Goal: Task Accomplishment & Management: Complete application form

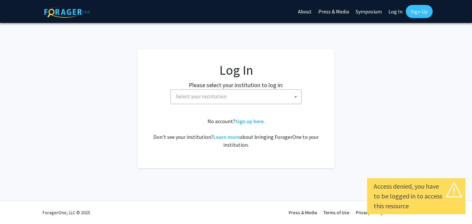
click at [254, 92] on span "Select your institution" at bounding box center [237, 96] width 128 height 13
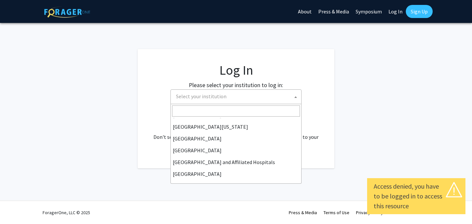
scroll to position [109, 0]
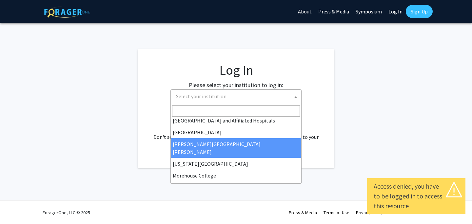
select select "1"
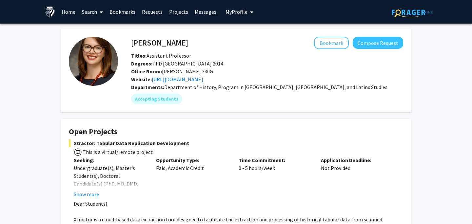
click at [71, 13] on link "Home" at bounding box center [68, 11] width 20 height 23
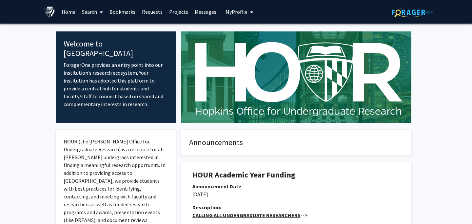
click at [85, 14] on link "Search" at bounding box center [93, 11] width 28 height 23
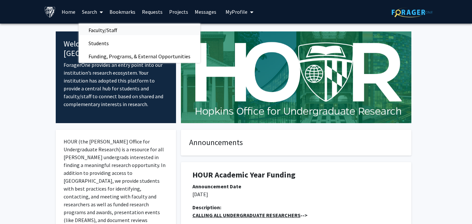
click at [126, 30] on link "Faculty/Staff" at bounding box center [140, 30] width 122 height 10
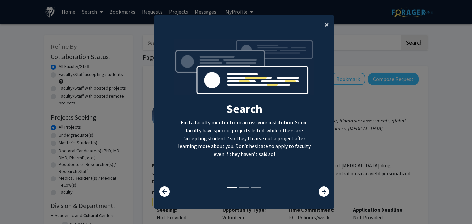
click at [326, 27] on span "×" at bounding box center [327, 24] width 4 height 10
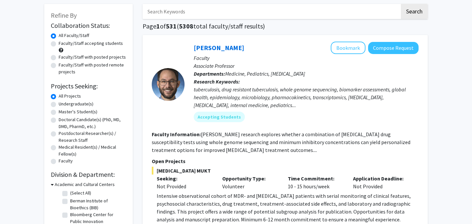
scroll to position [20, 0]
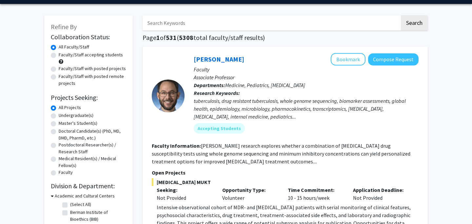
click at [59, 115] on label "Undergraduate(s)" at bounding box center [76, 115] width 35 height 7
click at [59, 115] on input "Undergraduate(s)" at bounding box center [61, 114] width 4 height 4
radio input "true"
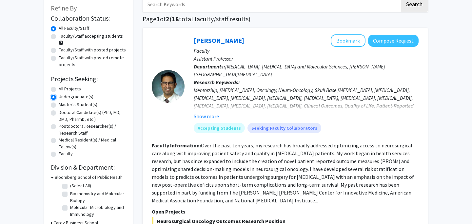
scroll to position [39, 0]
click at [210, 115] on button "Show more" at bounding box center [206, 116] width 25 height 8
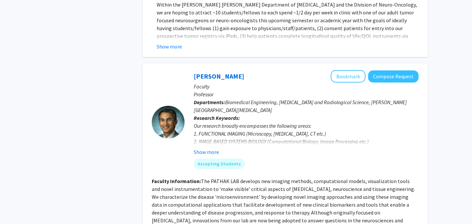
scroll to position [413, 0]
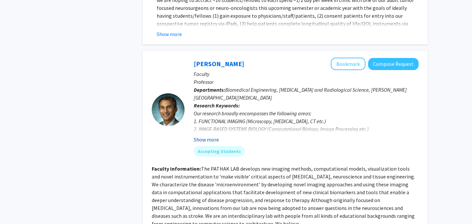
click at [210, 136] on button "Show more" at bounding box center [206, 140] width 25 height 8
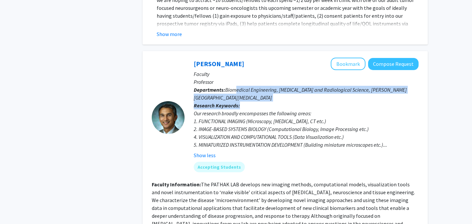
drag, startPoint x: 237, startPoint y: 71, endPoint x: 276, endPoint y: 90, distance: 43.1
click at [276, 90] on div "Arvind Pathak Bookmark Compose Request Faculty Professor Departments: Biomedica…" at bounding box center [301, 118] width 234 height 120
click at [276, 102] on p "Research Keywords: Our research broadly encompasses the following areas: 1. FUN…" at bounding box center [306, 131] width 225 height 58
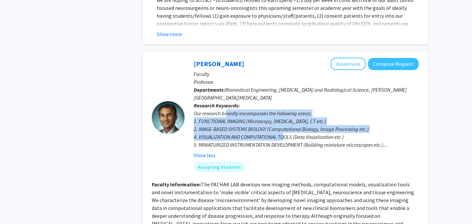
drag, startPoint x: 225, startPoint y: 97, endPoint x: 282, endPoint y: 118, distance: 60.9
click at [282, 118] on div "Our research broadly encompasses the following areas: 1. FUNCTIONAL IMAGING (Mi…" at bounding box center [306, 128] width 225 height 39
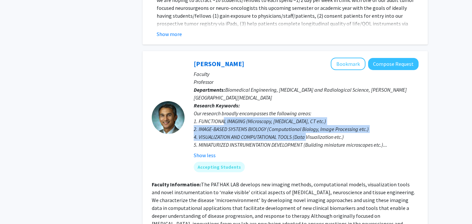
drag, startPoint x: 222, startPoint y: 109, endPoint x: 307, endPoint y: 127, distance: 86.4
click at [307, 127] on div "Our research broadly encompasses the following areas: 1. FUNCTIONAL IMAGING (Mi…" at bounding box center [306, 128] width 225 height 39
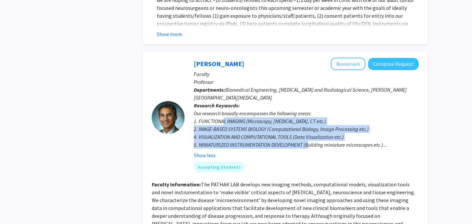
click at [307, 127] on div "Our research broadly encompasses the following areas: 1. FUNCTIONAL IMAGING (Mi…" at bounding box center [306, 128] width 225 height 39
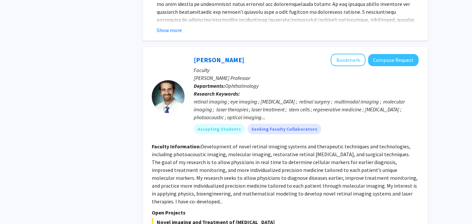
scroll to position [719, 0]
drag, startPoint x: 206, startPoint y: 67, endPoint x: 270, endPoint y: 68, distance: 63.9
click at [269, 82] on p "Departments: Ophthalmology" at bounding box center [306, 86] width 225 height 8
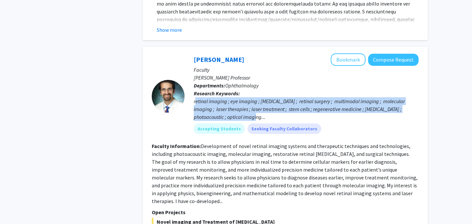
drag, startPoint x: 195, startPoint y: 84, endPoint x: 269, endPoint y: 99, distance: 75.9
click at [269, 99] on div "retinal imaging ; eye imaging ; eye surgery ; retinal surgery ; multimodal imag…" at bounding box center [306, 109] width 225 height 24
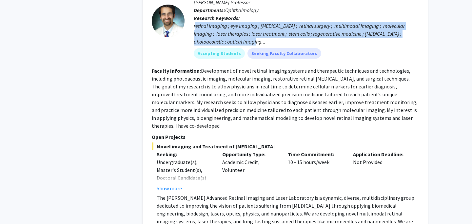
scroll to position [824, 0]
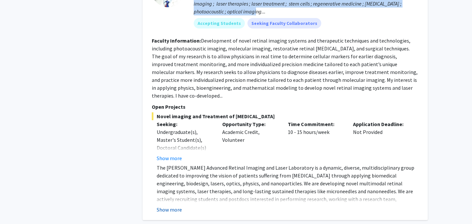
click at [176, 206] on button "Show more" at bounding box center [169, 210] width 25 height 8
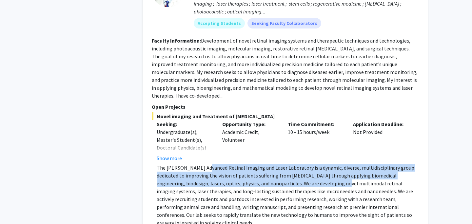
drag, startPoint x: 204, startPoint y: 144, endPoint x: 300, endPoint y: 158, distance: 97.3
click at [300, 164] on p "The Paulus Advanced Retinal Imaging and Laser Laboratory is a dynamic, diverse,…" at bounding box center [288, 195] width 262 height 63
click at [262, 164] on p "The Paulus Advanced Retinal Imaging and Laser Laboratory is a dynamic, diverse,…" at bounding box center [288, 195] width 262 height 63
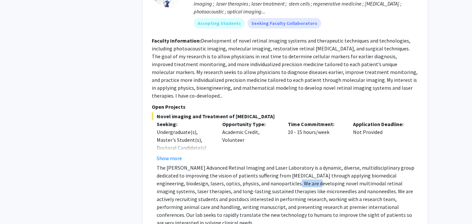
click at [262, 164] on p "The Paulus Advanced Retinal Imaging and Laser Laboratory is a dynamic, diverse,…" at bounding box center [288, 195] width 262 height 63
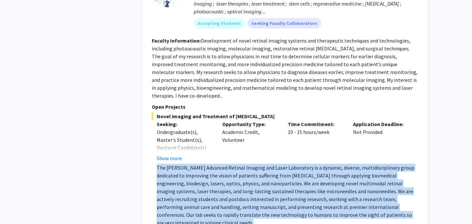
click at [262, 164] on p "The Paulus Advanced Retinal Imaging and Laser Laboratory is a dynamic, diverse,…" at bounding box center [288, 195] width 262 height 63
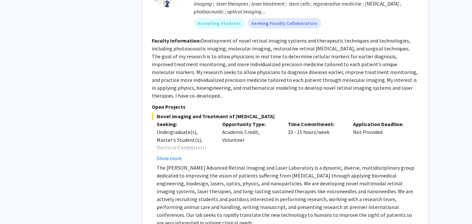
click at [284, 164] on p "The Paulus Advanced Retinal Imaging and Laser Laboratory is a dynamic, diverse,…" at bounding box center [288, 195] width 262 height 63
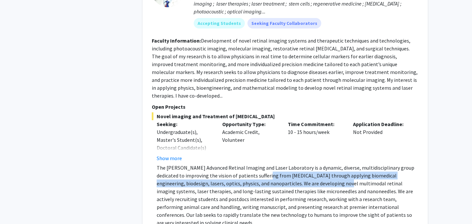
drag, startPoint x: 256, startPoint y: 149, endPoint x: 301, endPoint y: 156, distance: 45.0
click at [302, 164] on p "The Paulus Advanced Retinal Imaging and Laser Laboratory is a dynamic, diverse,…" at bounding box center [288, 195] width 262 height 63
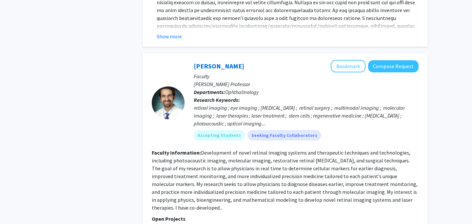
scroll to position [707, 0]
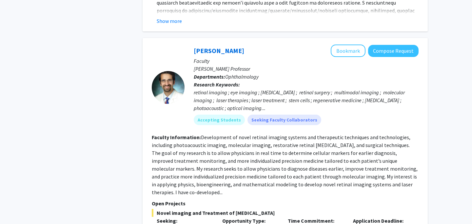
click at [320, 73] on p "Departments: Ophthalmology" at bounding box center [306, 77] width 225 height 8
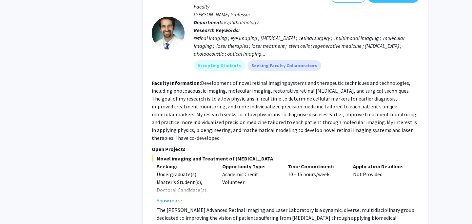
scroll to position [782, 0]
click at [175, 196] on button "Show more" at bounding box center [169, 200] width 25 height 8
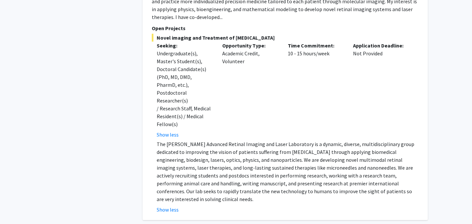
scroll to position [904, 0]
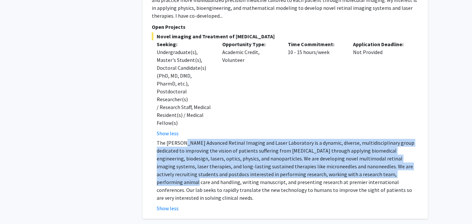
drag, startPoint x: 181, startPoint y: 104, endPoint x: 358, endPoint y: 138, distance: 179.7
click at [358, 139] on p "The Paulus Advanced Retinal Imaging and Laser Laboratory is a dynamic, diverse,…" at bounding box center [288, 170] width 262 height 63
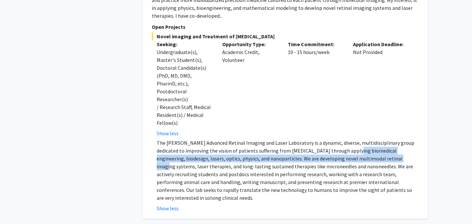
drag, startPoint x: 339, startPoint y: 110, endPoint x: 364, endPoint y: 122, distance: 28.0
click at [364, 139] on p "The Paulus Advanced Retinal Imaging and Laser Laboratory is a dynamic, diverse,…" at bounding box center [288, 170] width 262 height 63
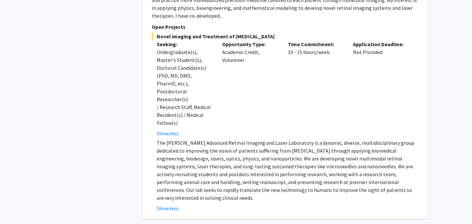
click at [364, 139] on p "The Paulus Advanced Retinal Imaging and Laser Laboratory is a dynamic, diverse,…" at bounding box center [288, 170] width 262 height 63
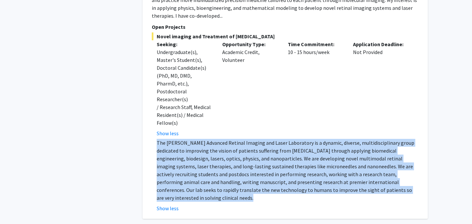
click at [364, 139] on p "The Paulus Advanced Retinal Imaging and Laser Laboratory is a dynamic, diverse,…" at bounding box center [288, 170] width 262 height 63
click at [348, 139] on p "The Paulus Advanced Retinal Imaging and Laser Laboratory is a dynamic, diverse,…" at bounding box center [288, 170] width 262 height 63
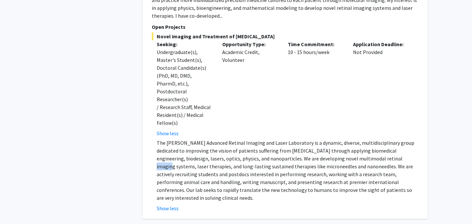
click at [348, 139] on p "The Paulus Advanced Retinal Imaging and Laser Laboratory is a dynamic, diverse,…" at bounding box center [288, 170] width 262 height 63
click at [364, 139] on p "The Paulus Advanced Retinal Imaging and Laser Laboratory is a dynamic, diverse,…" at bounding box center [288, 170] width 262 height 63
click at [373, 139] on p "The Paulus Advanced Retinal Imaging and Laser Laboratory is a dynamic, diverse,…" at bounding box center [288, 170] width 262 height 63
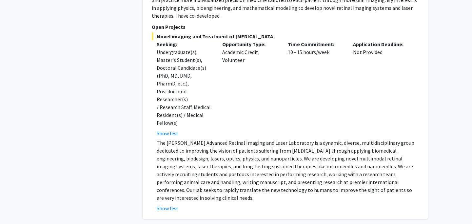
click at [311, 139] on p "The Paulus Advanced Retinal Imaging and Laser Laboratory is a dynamic, diverse,…" at bounding box center [288, 170] width 262 height 63
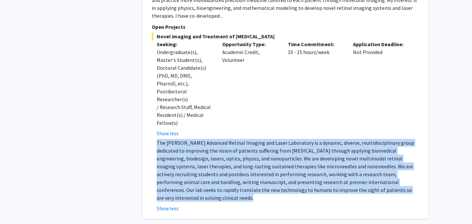
click at [311, 139] on p "The Paulus Advanced Retinal Imaging and Laser Laboratory is a dynamic, diverse,…" at bounding box center [288, 170] width 262 height 63
click at [330, 139] on p "The Paulus Advanced Retinal Imaging and Laser Laboratory is a dynamic, diverse,…" at bounding box center [288, 170] width 262 height 63
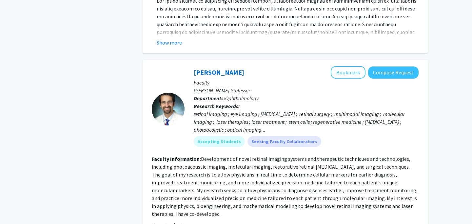
scroll to position [696, 0]
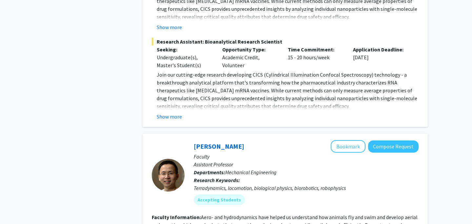
scroll to position [2914, 0]
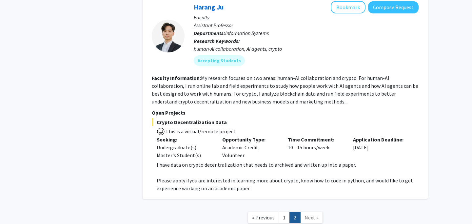
scroll to position [1806, 0]
click at [287, 212] on link "1" at bounding box center [283, 217] width 11 height 11
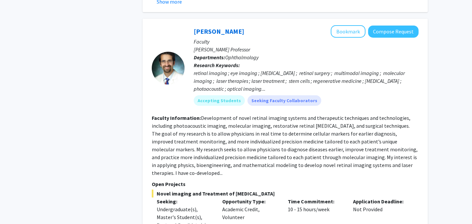
scroll to position [649, 0]
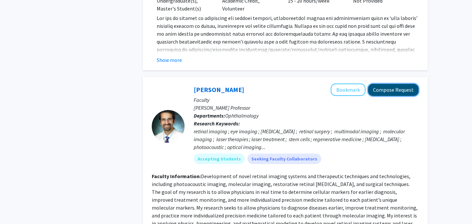
click at [387, 84] on button "Compose Request" at bounding box center [393, 90] width 50 height 12
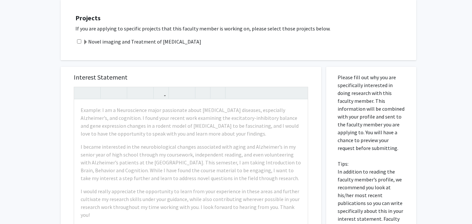
scroll to position [312, 0]
click at [264, 24] on p "If you are applying to specific projects that this faculty member is working on…" at bounding box center [242, 28] width 334 height 8
click at [86, 39] on span at bounding box center [85, 41] width 5 height 5
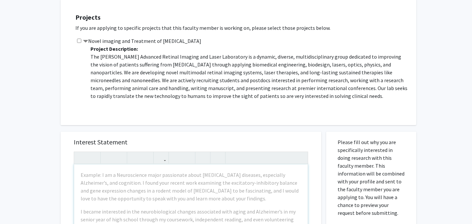
click at [86, 39] on span at bounding box center [85, 41] width 5 height 5
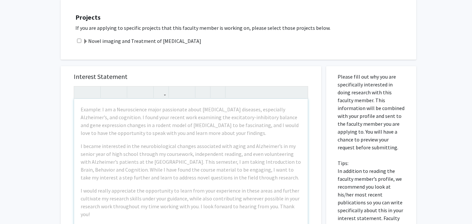
click at [79, 39] on input "checkbox" at bounding box center [79, 41] width 4 height 4
checkbox input "false"
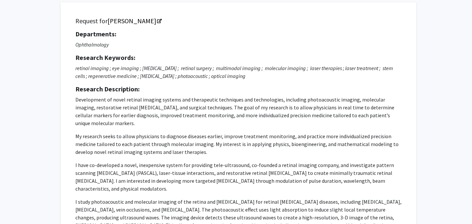
scroll to position [43, 0]
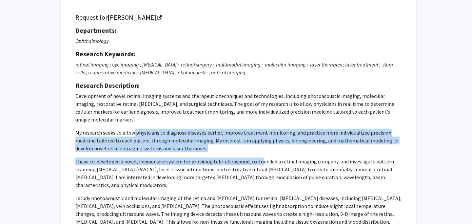
drag, startPoint x: 132, startPoint y: 122, endPoint x: 259, endPoint y: 156, distance: 132.4
click at [259, 156] on p "Development of novel retinal imaging systems and therapeutic techniques and tec…" at bounding box center [238, 166] width 326 height 149
click at [259, 145] on p "Development of novel retinal imaging systems and therapeutic techniques and tec…" at bounding box center [238, 166] width 326 height 149
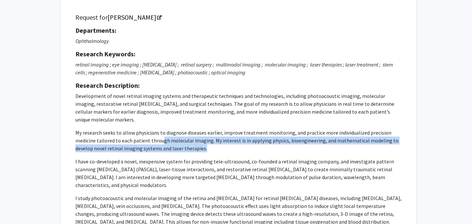
drag, startPoint x: 242, startPoint y: 143, endPoint x: 158, endPoint y: 136, distance: 84.1
click at [159, 136] on p "My research seeks to allow physicians to diagnose diseases earlier, improve tre…" at bounding box center [238, 141] width 326 height 24
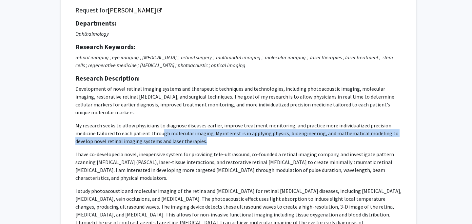
scroll to position [52, 0]
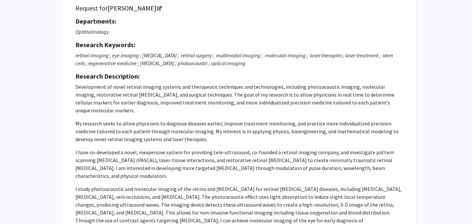
click at [370, 61] on p "retinal imaging ; eye imaging ; eye surgery ; retinal surgery ; multimodal imag…" at bounding box center [238, 59] width 326 height 16
